Goal: Task Accomplishment & Management: Manage account settings

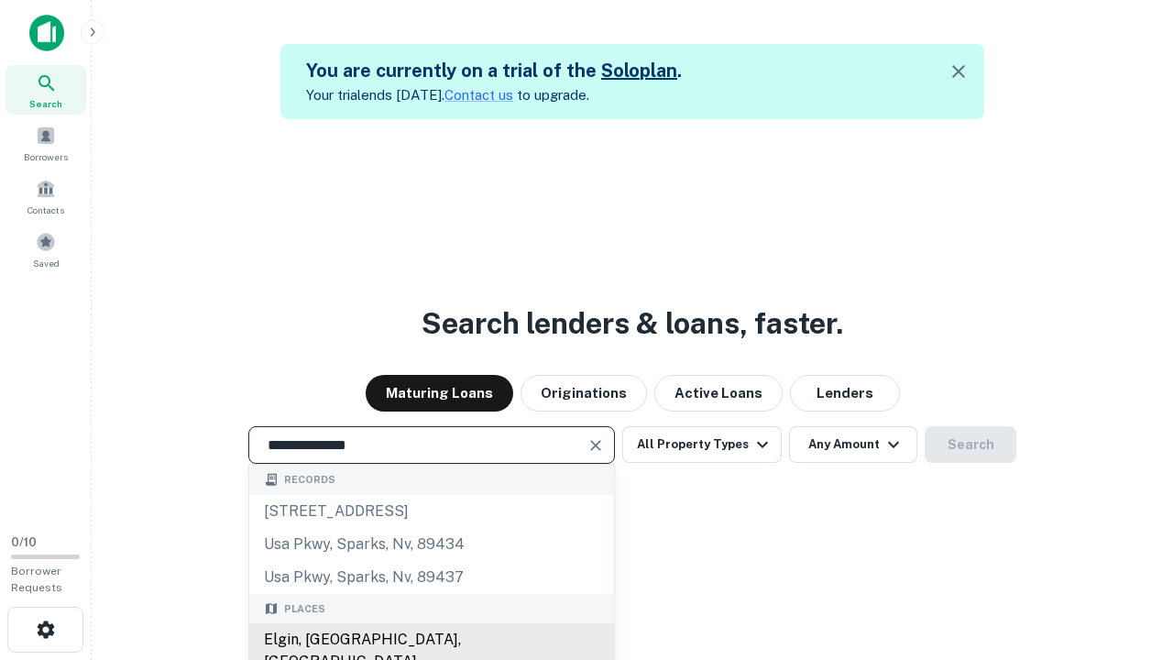
click at [431, 640] on div "Elgin, [GEOGRAPHIC_DATA], [GEOGRAPHIC_DATA]" at bounding box center [431, 650] width 365 height 55
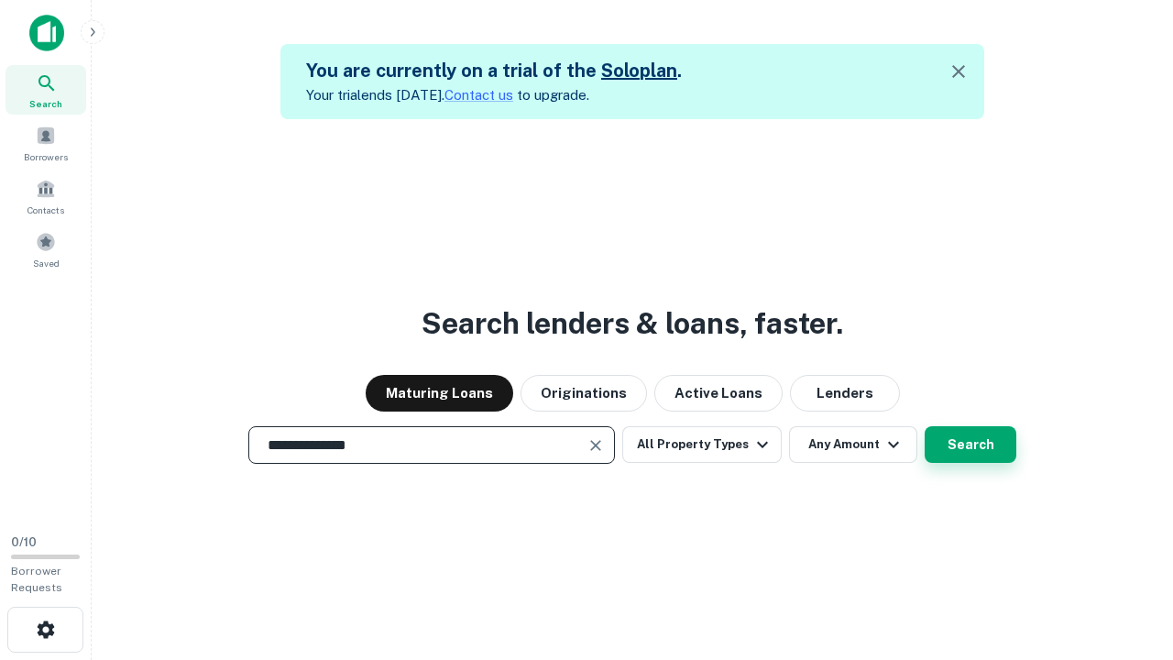
type input "**********"
click at [925, 426] on button "Search" at bounding box center [971, 444] width 92 height 37
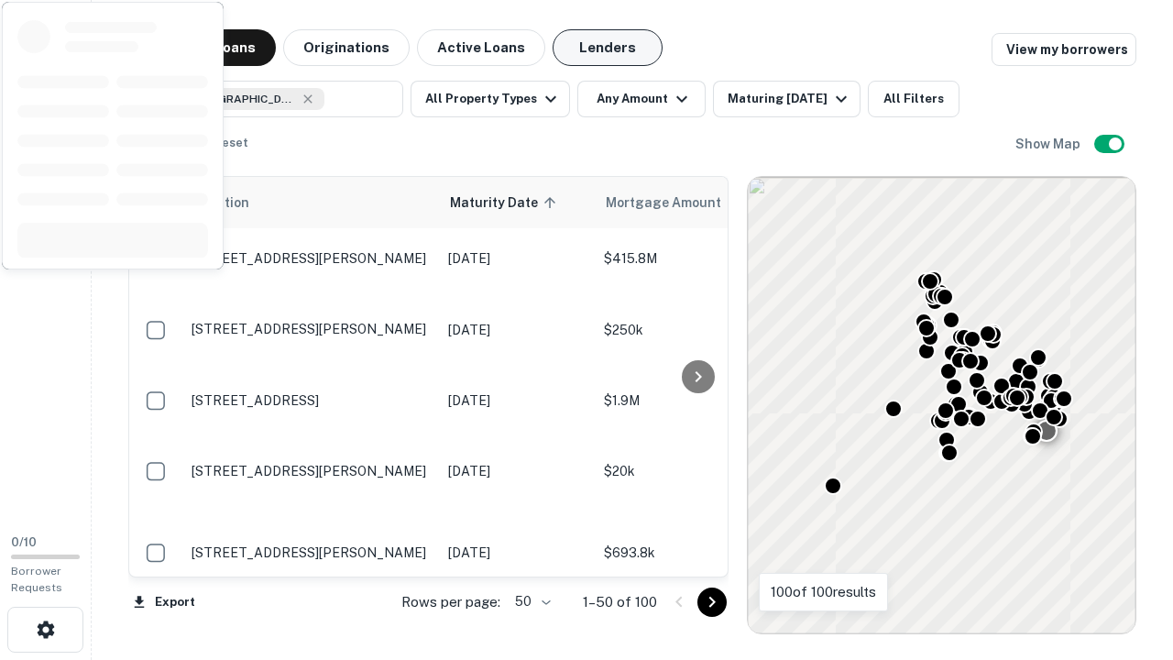
click at [608, 48] on button "Lenders" at bounding box center [608, 47] width 110 height 37
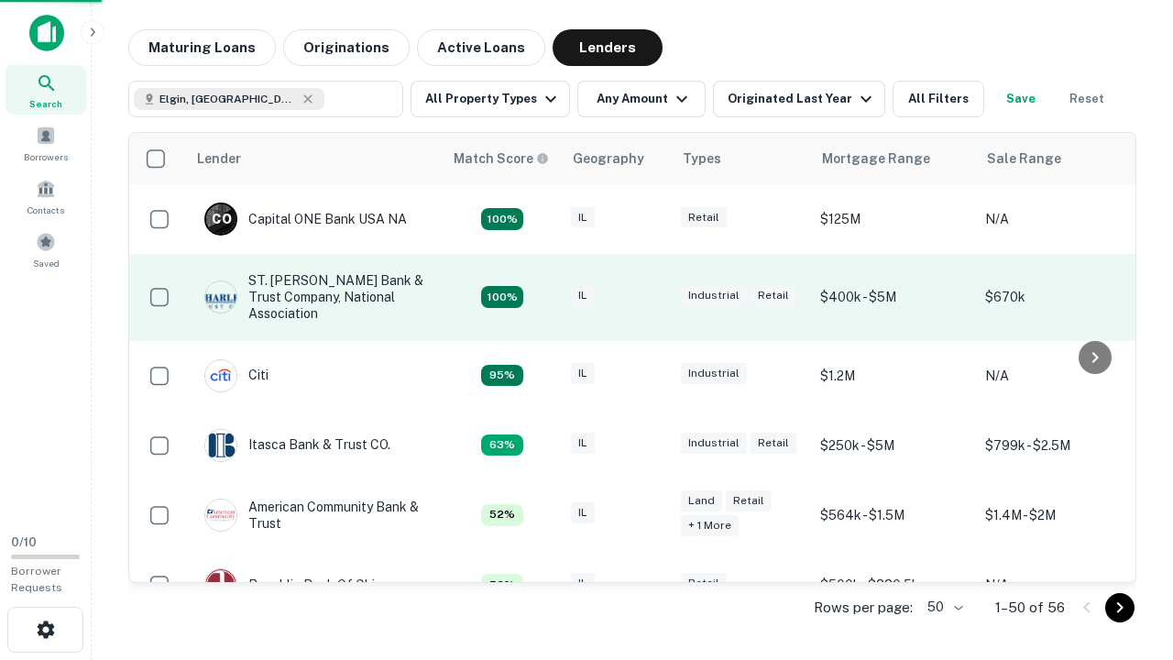
click at [651, 297] on div "IL" at bounding box center [617, 297] width 92 height 25
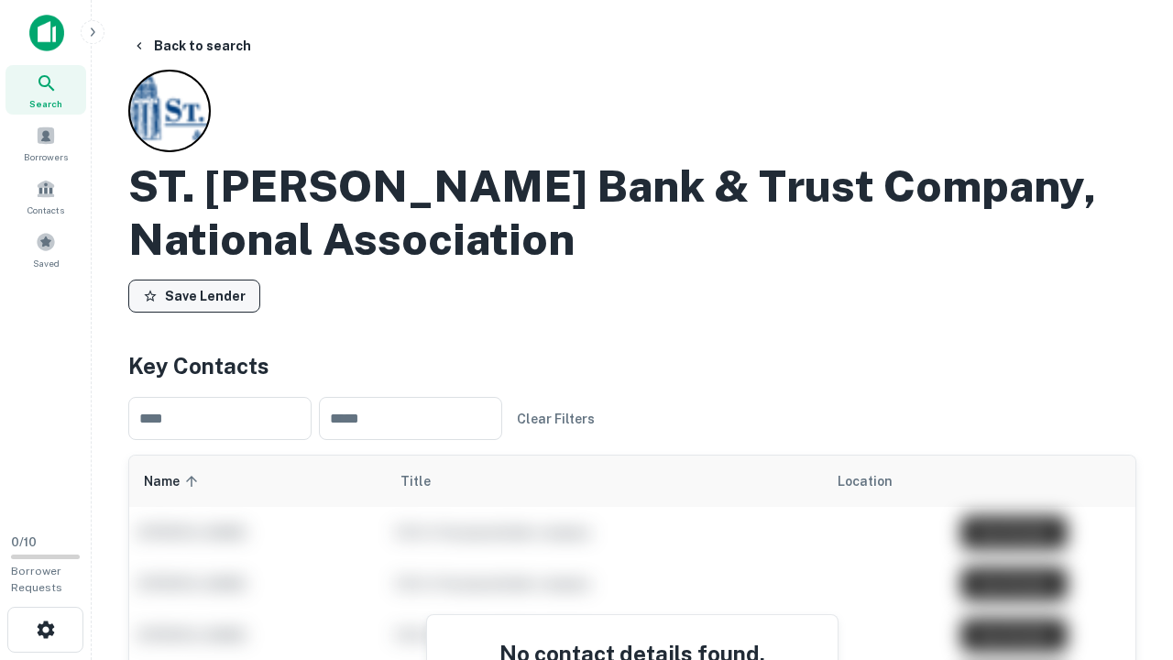
click at [194, 296] on button "Save Lender" at bounding box center [194, 296] width 132 height 33
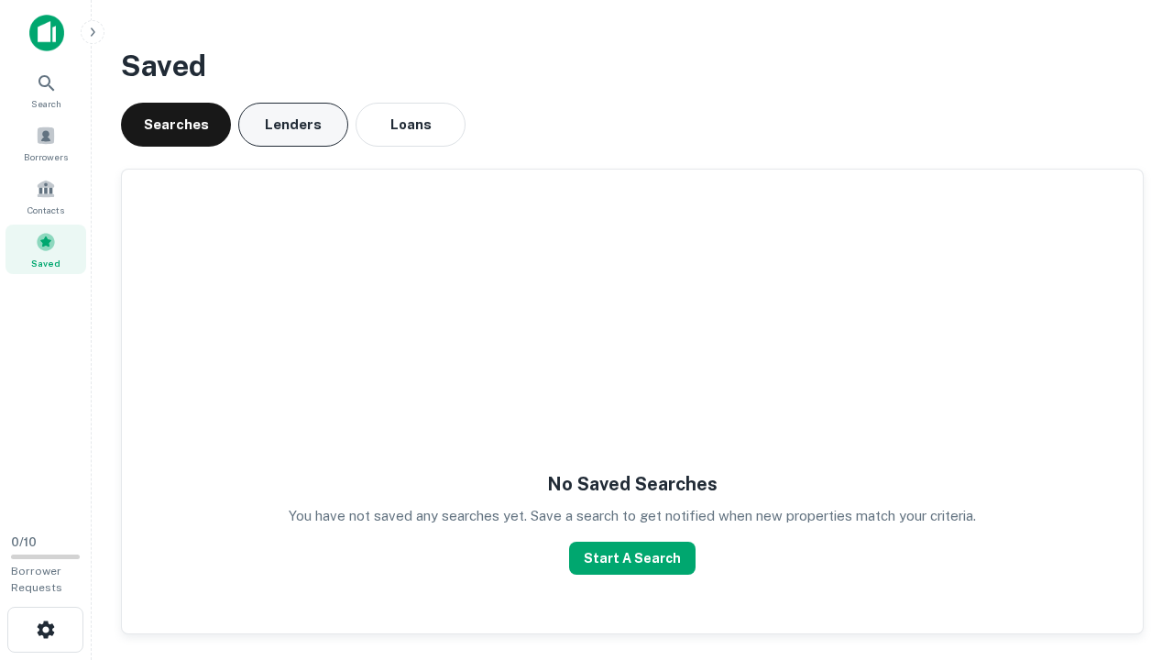
click at [293, 125] on button "Lenders" at bounding box center [293, 125] width 110 height 44
